Goal: Information Seeking & Learning: Understand process/instructions

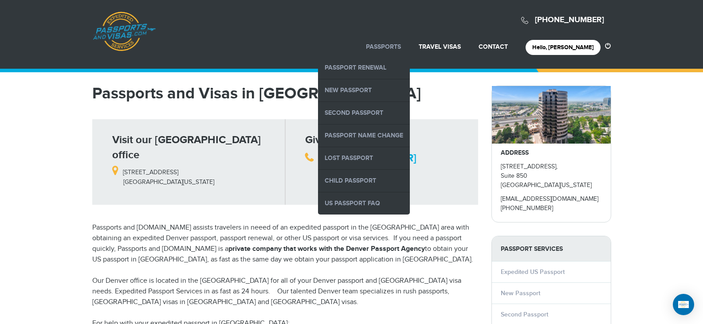
click at [398, 48] on link "Passports" at bounding box center [383, 47] width 35 height 8
click at [377, 152] on link "Lost Passport" at bounding box center [364, 158] width 92 height 22
click at [375, 156] on link "Lost Passport" at bounding box center [364, 158] width 92 height 22
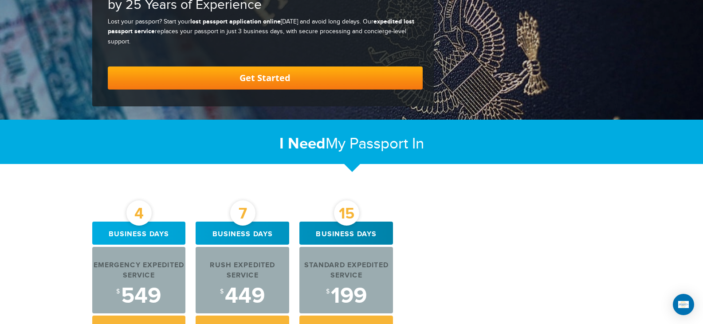
click at [485, 227] on div "4 Business days Emergency Expedited Service $ 549 Get My Passport 7 Business da…" at bounding box center [352, 282] width 532 height 121
